Goal: Task Accomplishment & Management: Manage account settings

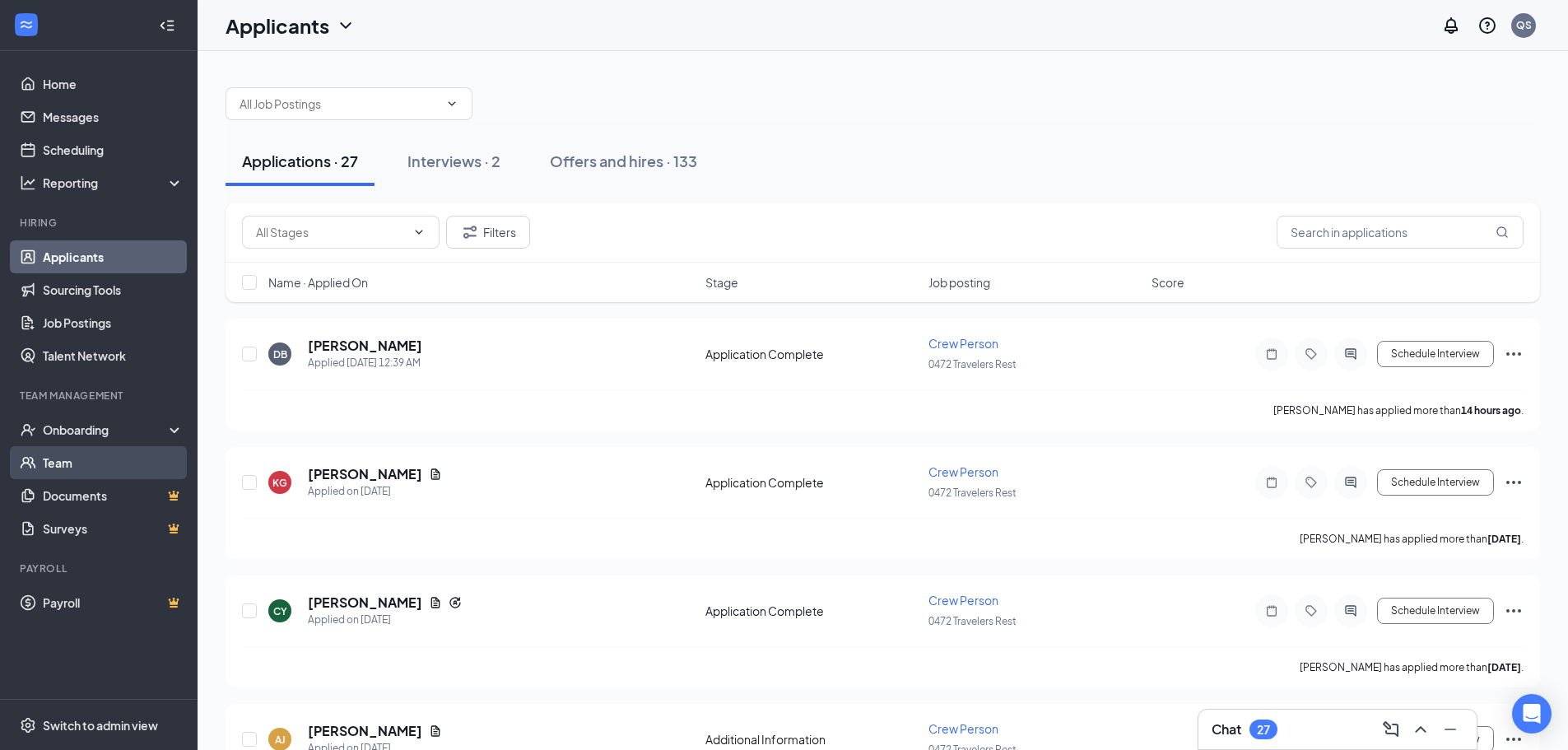
click at [70, 470] on link "Team" at bounding box center [113, 462] width 140 height 33
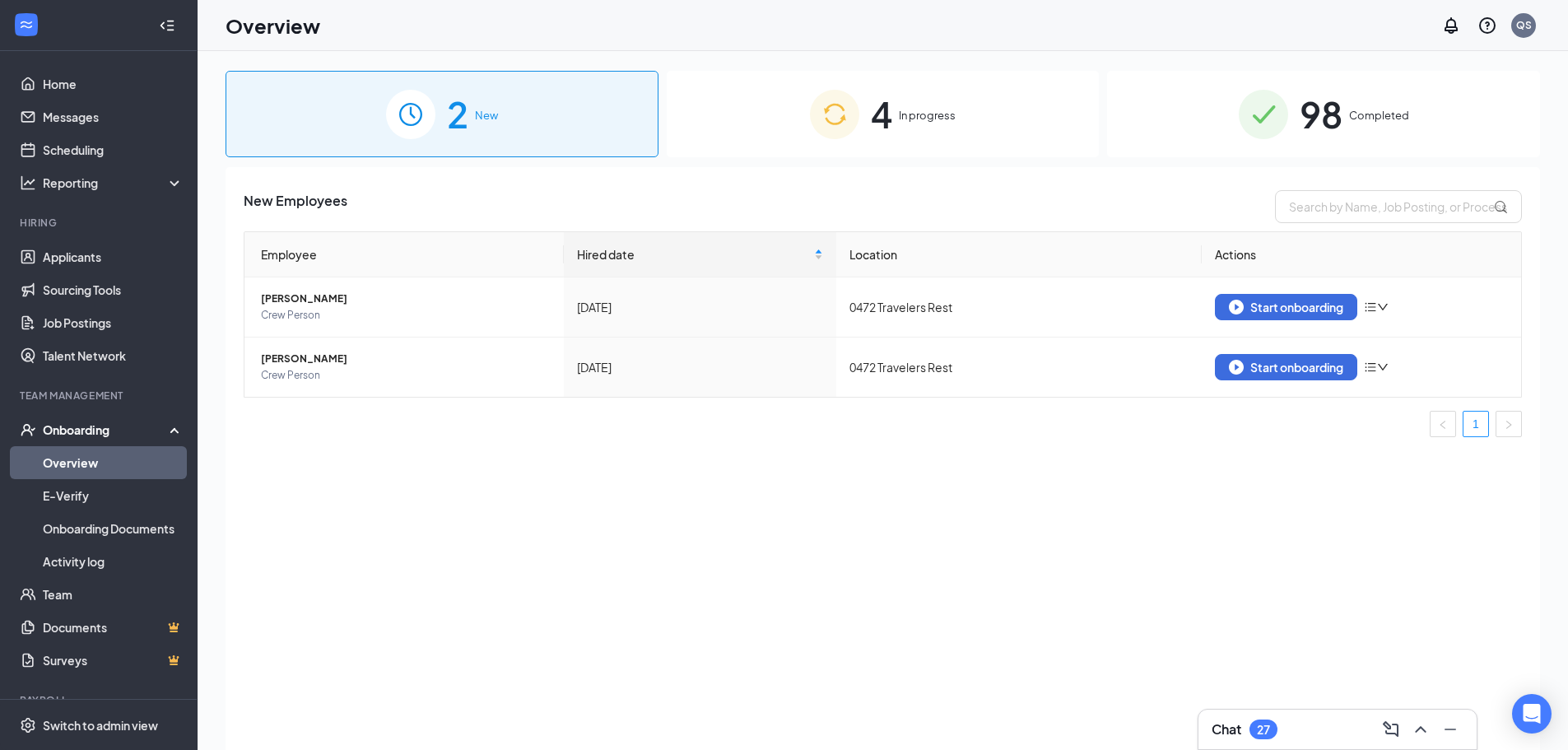
click at [895, 122] on div "4 In progress" at bounding box center [883, 114] width 433 height 86
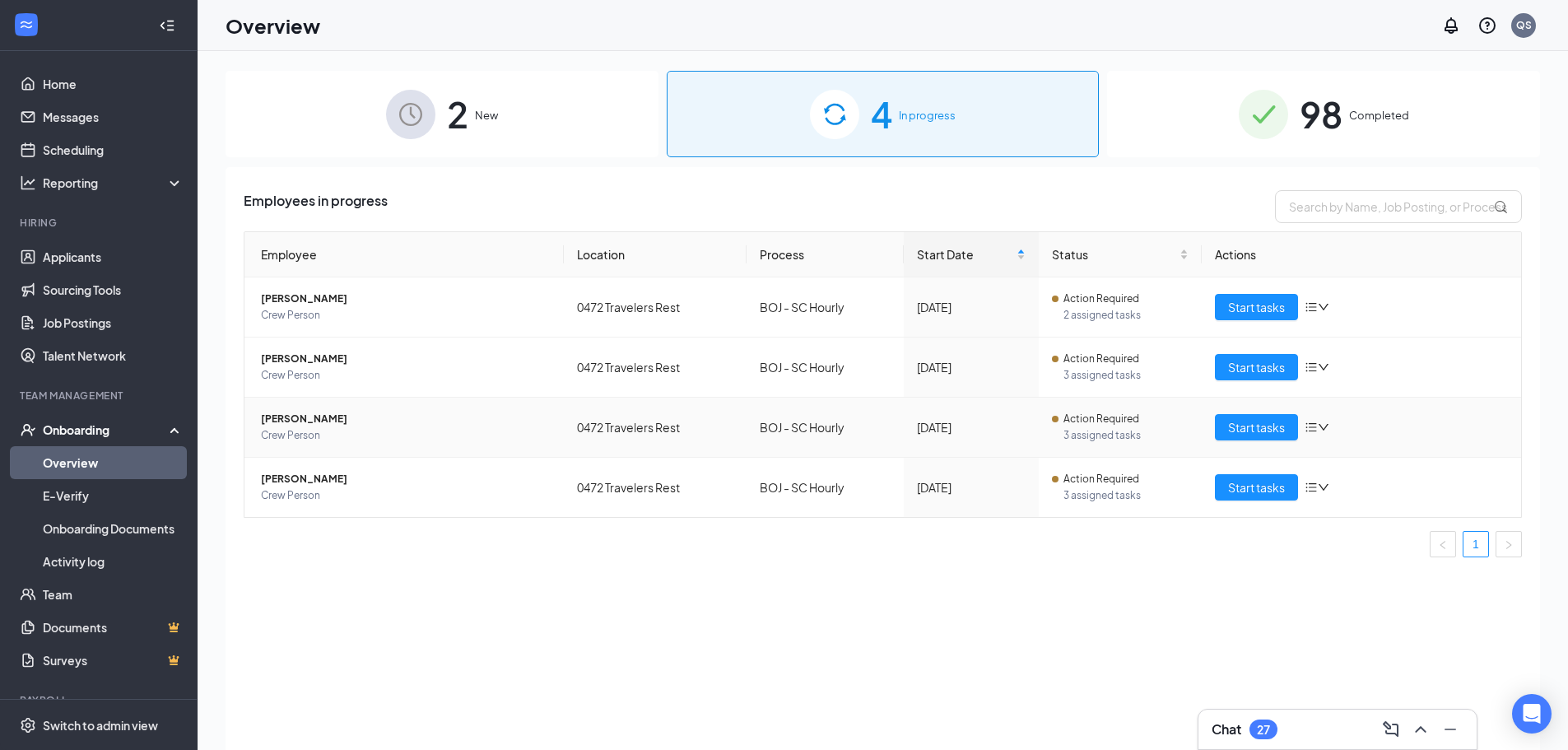
click at [302, 421] on span "Tamaika Hickman" at bounding box center [406, 418] width 290 height 16
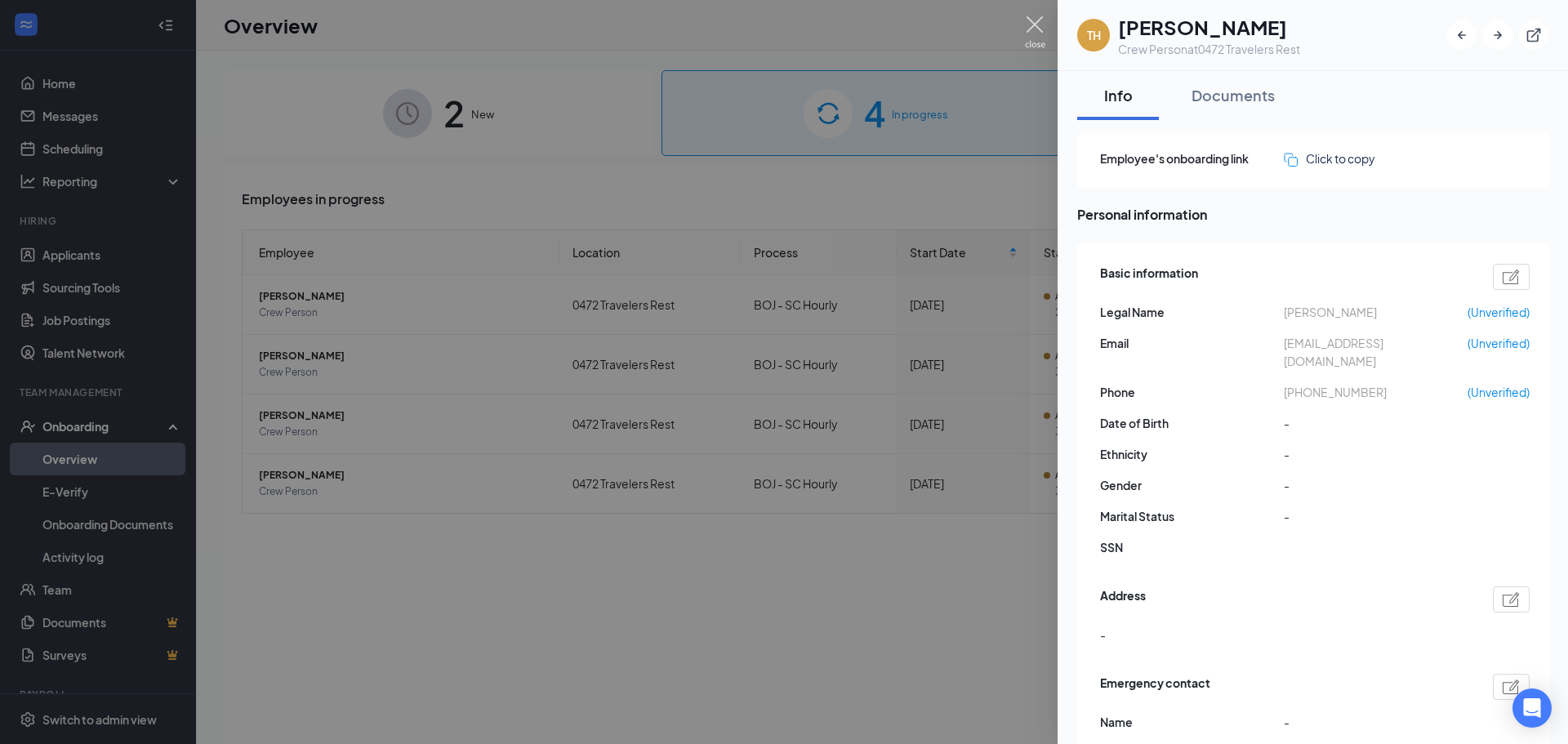
click at [1034, 29] on img at bounding box center [1035, 32] width 21 height 32
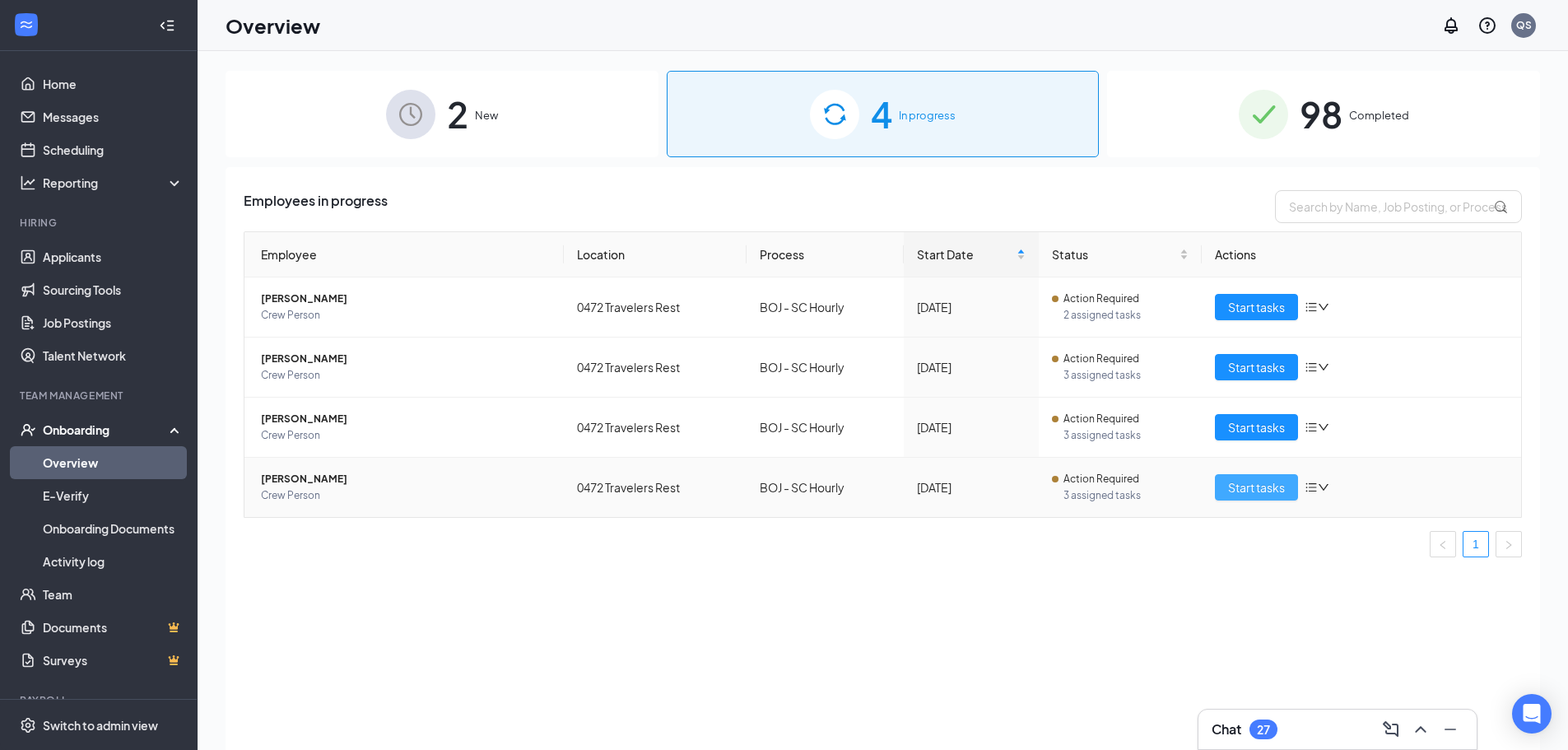
click at [1267, 489] on span "Start tasks" at bounding box center [1256, 486] width 57 height 18
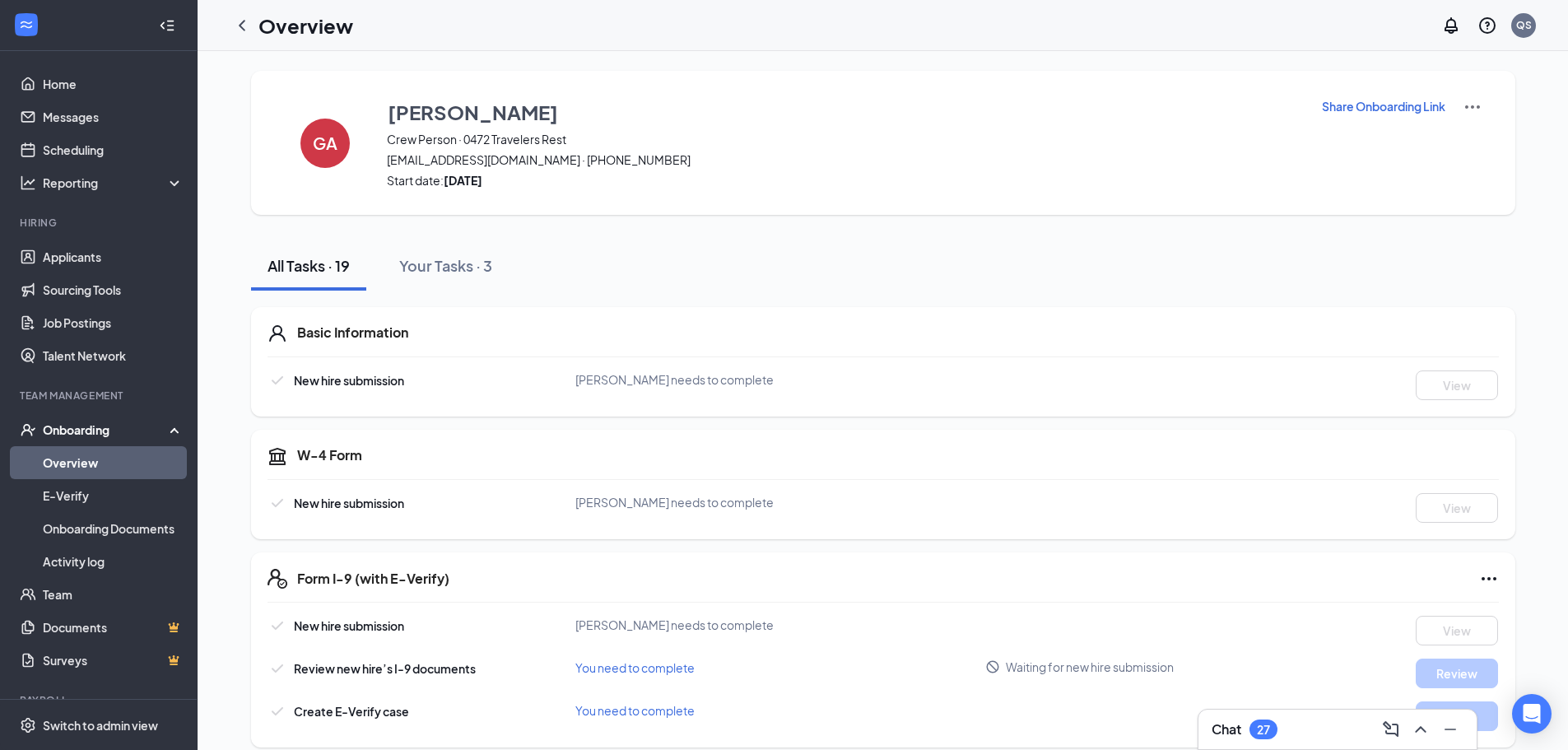
click at [1474, 106] on img at bounding box center [1471, 106] width 20 height 20
click at [1466, 138] on span "View details" at bounding box center [1471, 137] width 64 height 18
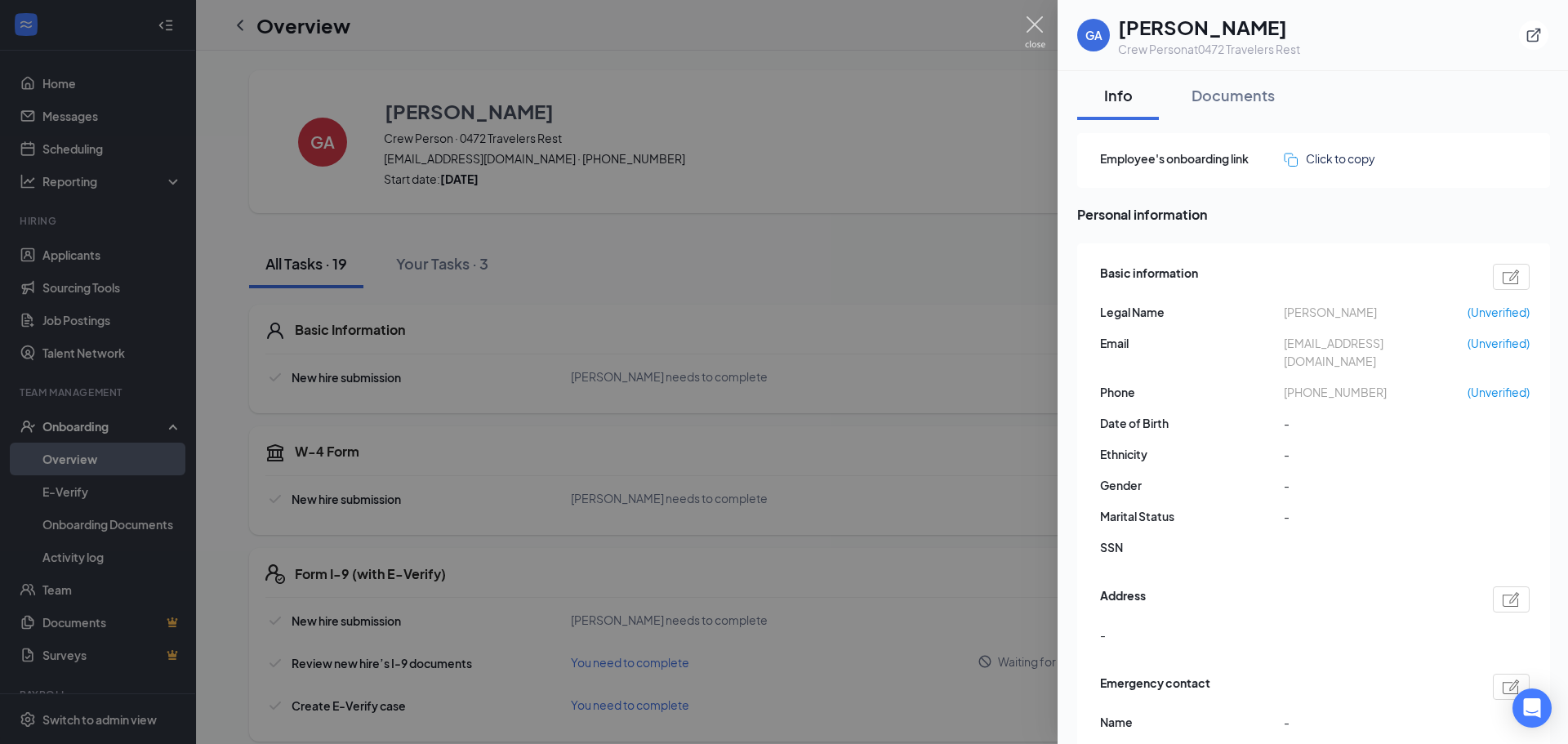
click at [1035, 24] on img at bounding box center [1035, 32] width 21 height 32
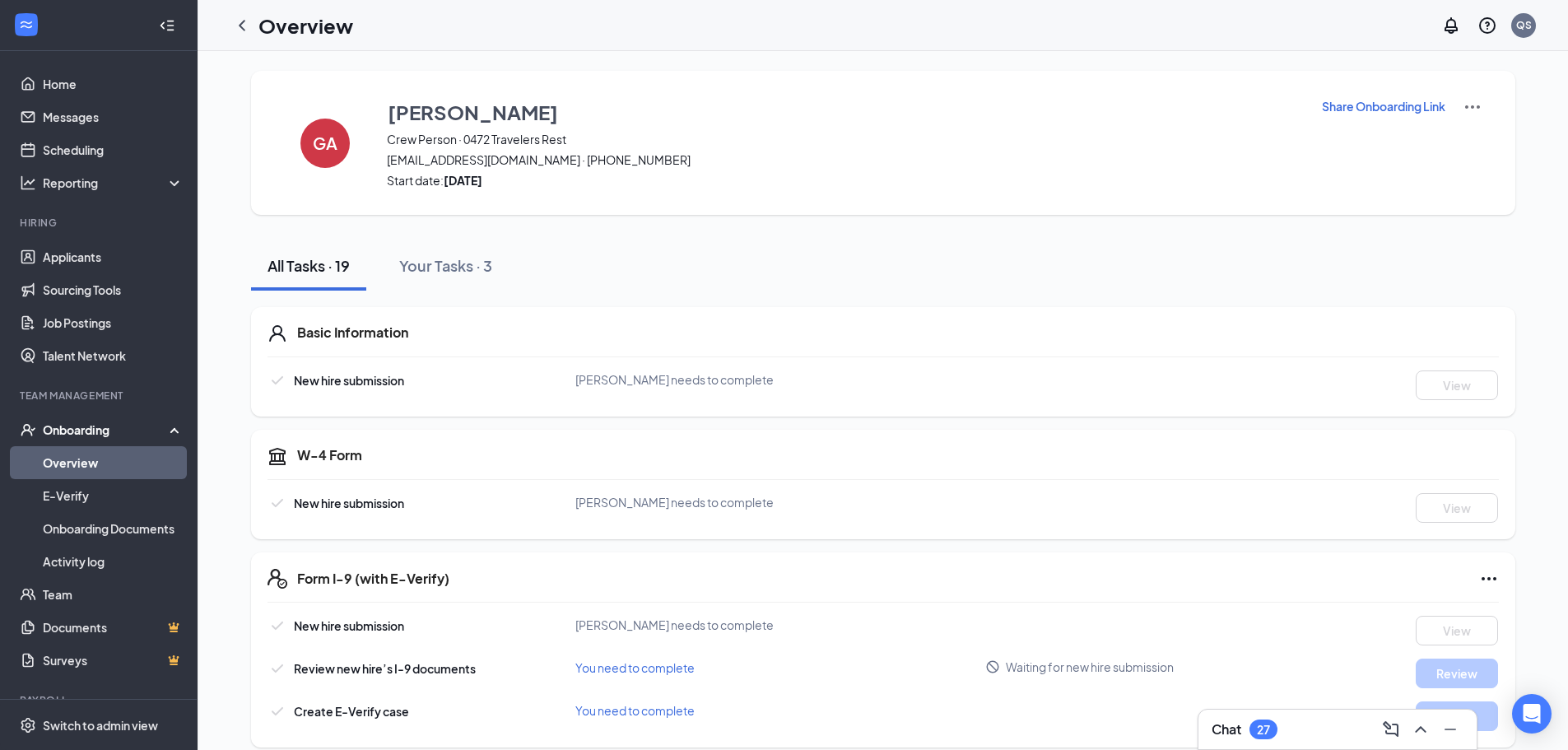
click at [1356, 105] on p "Share Onboarding Link" at bounding box center [1383, 105] width 123 height 16
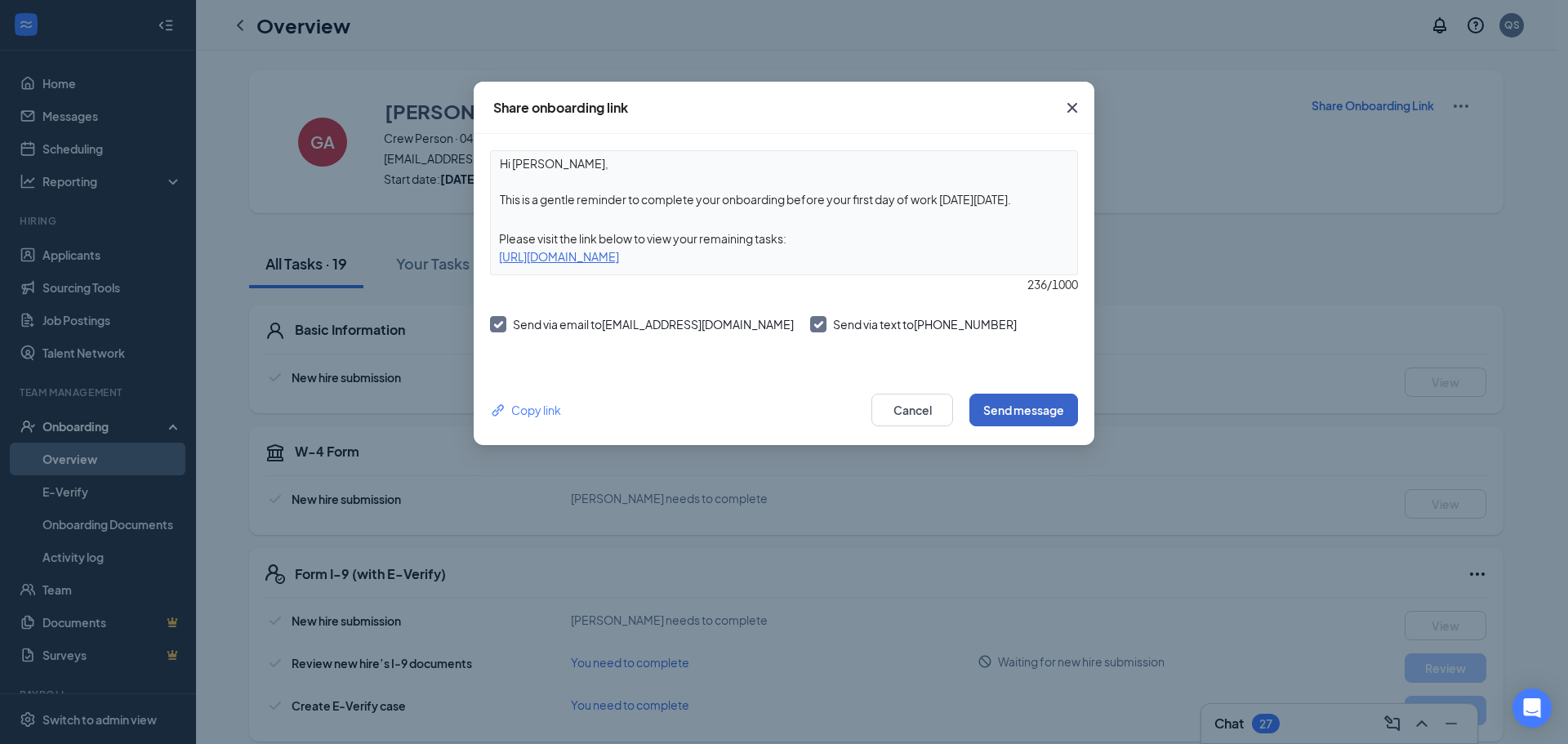
click at [1001, 411] on button "Send message" at bounding box center [1022, 409] width 108 height 33
